Goal: Information Seeking & Learning: Learn about a topic

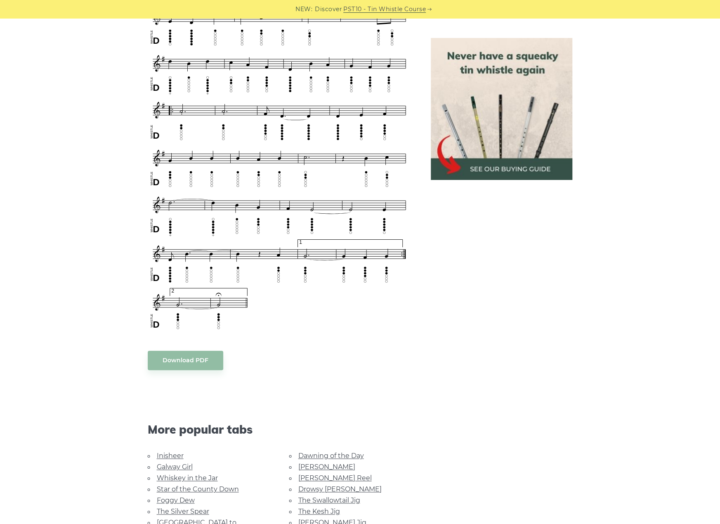
scroll to position [619, 0]
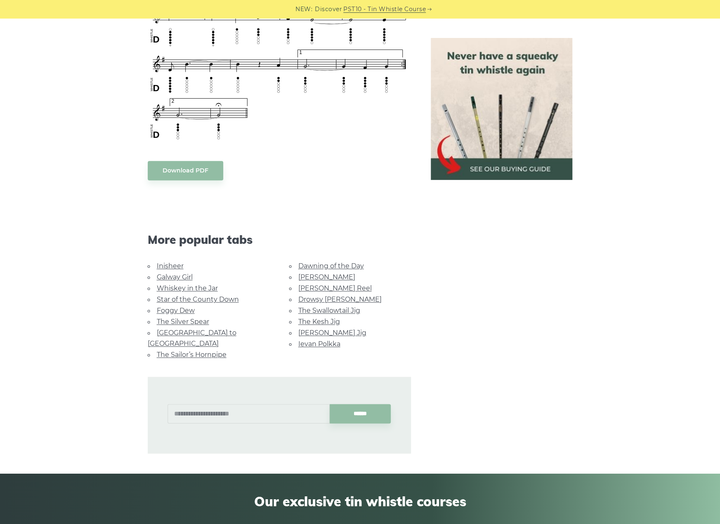
click at [168, 299] on link "Star of the County Down" at bounding box center [198, 299] width 82 height 8
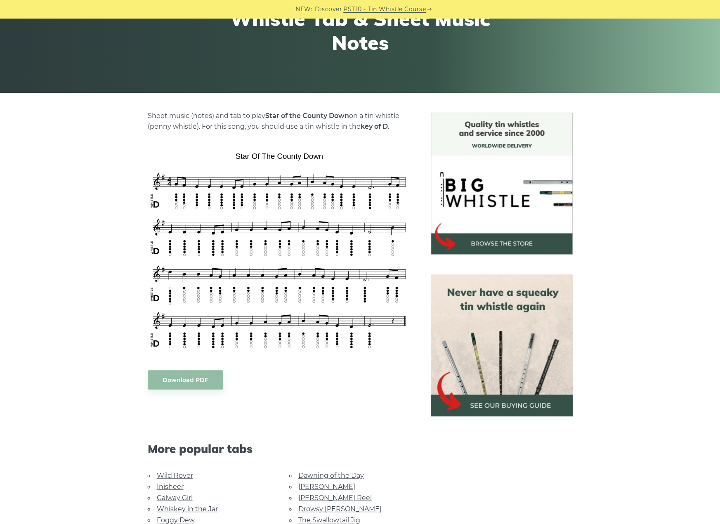
scroll to position [289, 0]
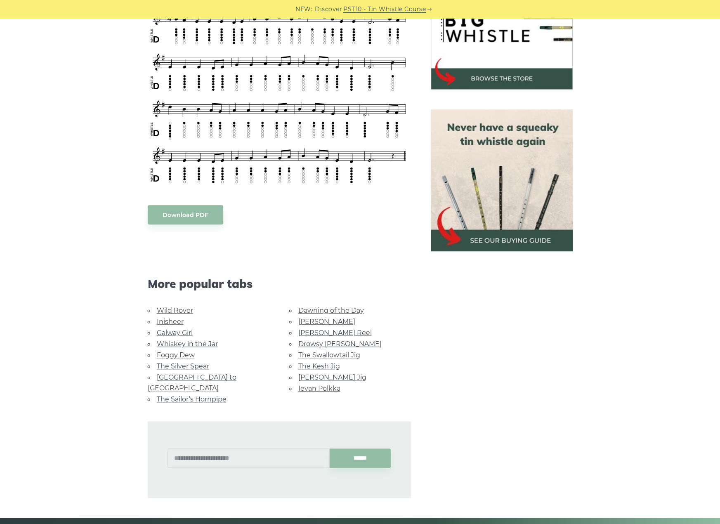
click at [167, 320] on link "Inisheer" at bounding box center [170, 322] width 27 height 8
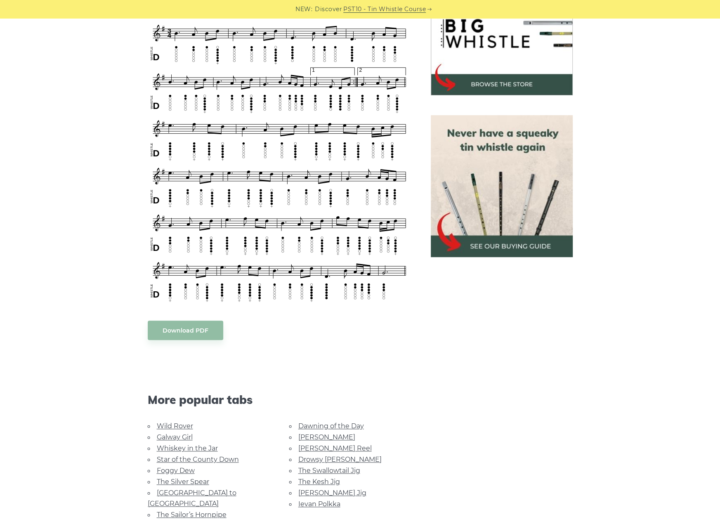
scroll to position [371, 0]
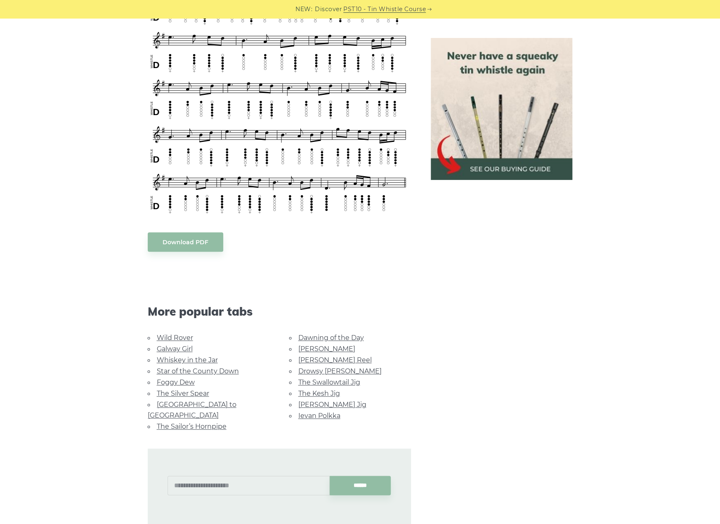
click at [327, 400] on link "[PERSON_NAME] Jig" at bounding box center [332, 404] width 68 height 8
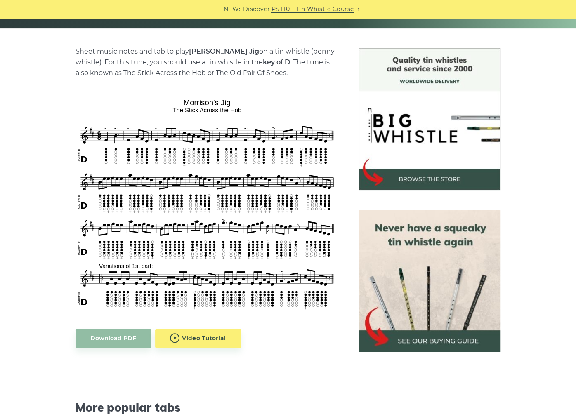
scroll to position [190, 0]
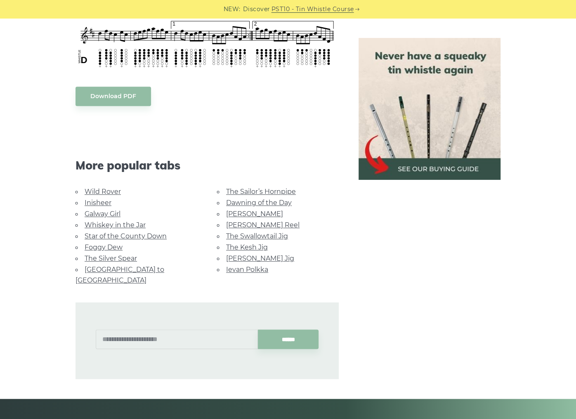
scroll to position [553, 0]
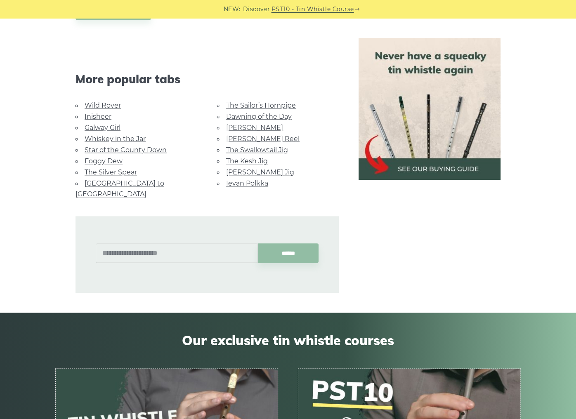
click at [260, 181] on link "Ievan Polkka" at bounding box center [247, 183] width 42 height 8
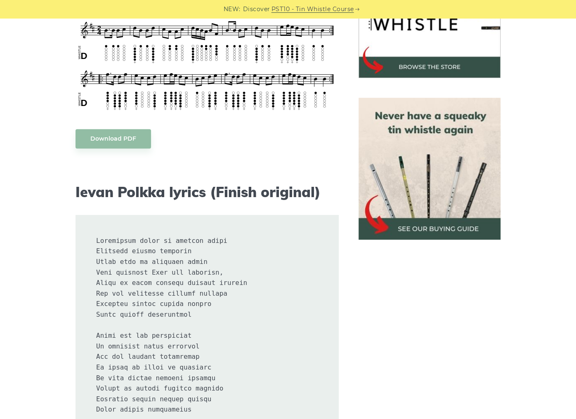
scroll to position [66, 0]
